Goal: Transaction & Acquisition: Book appointment/travel/reservation

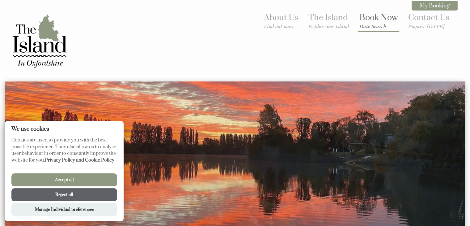
click at [373, 23] on link "Book Now Date Search" at bounding box center [379, 20] width 39 height 17
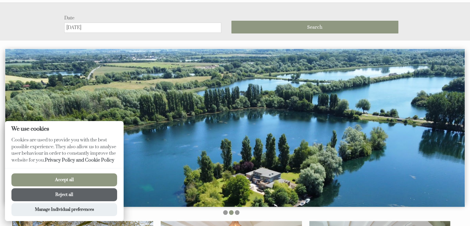
scroll to position [81, 0]
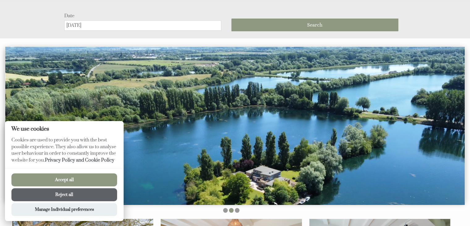
click at [69, 183] on button "Accept all" at bounding box center [64, 179] width 106 height 13
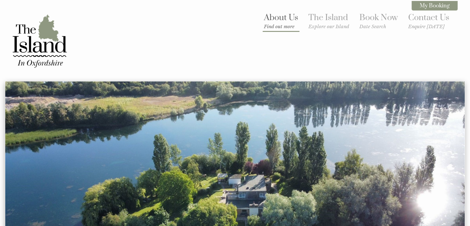
click at [274, 24] on small "Find out more" at bounding box center [281, 27] width 34 height 6
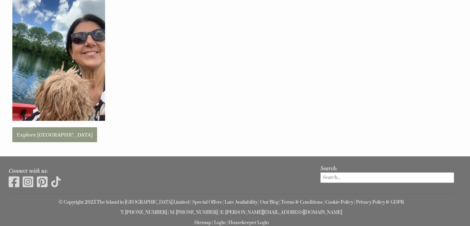
scroll to position [376, 0]
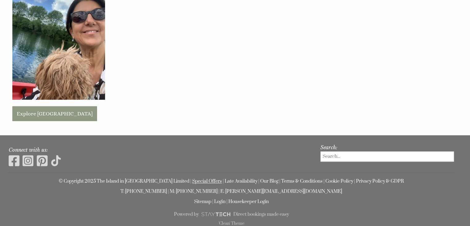
click at [200, 180] on link "Special Offers" at bounding box center [207, 181] width 30 height 6
